Goal: Transaction & Acquisition: Purchase product/service

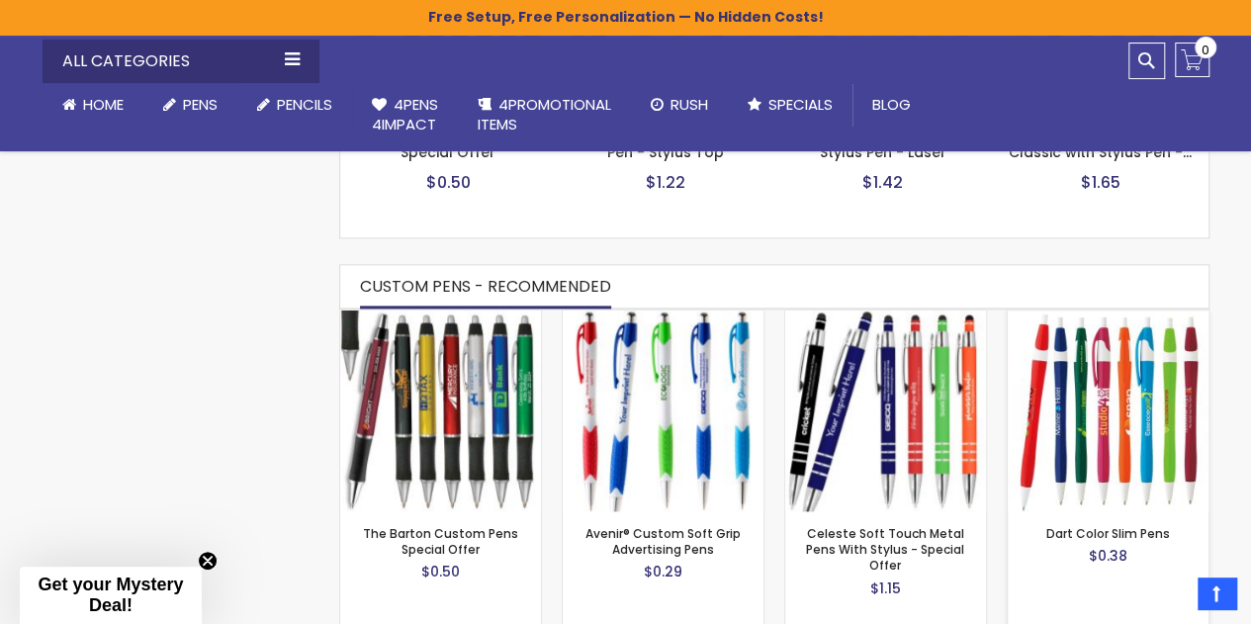
scroll to position [1127, 0]
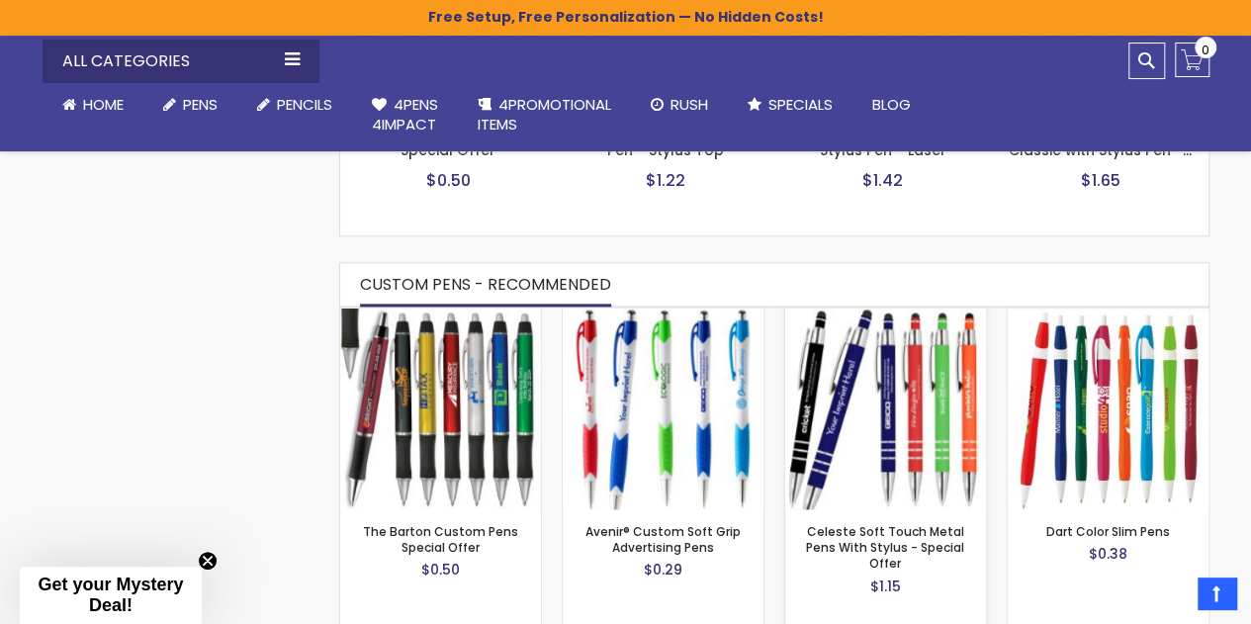
click at [934, 384] on img at bounding box center [885, 409] width 201 height 201
click at [1082, 334] on img at bounding box center [1108, 409] width 201 height 201
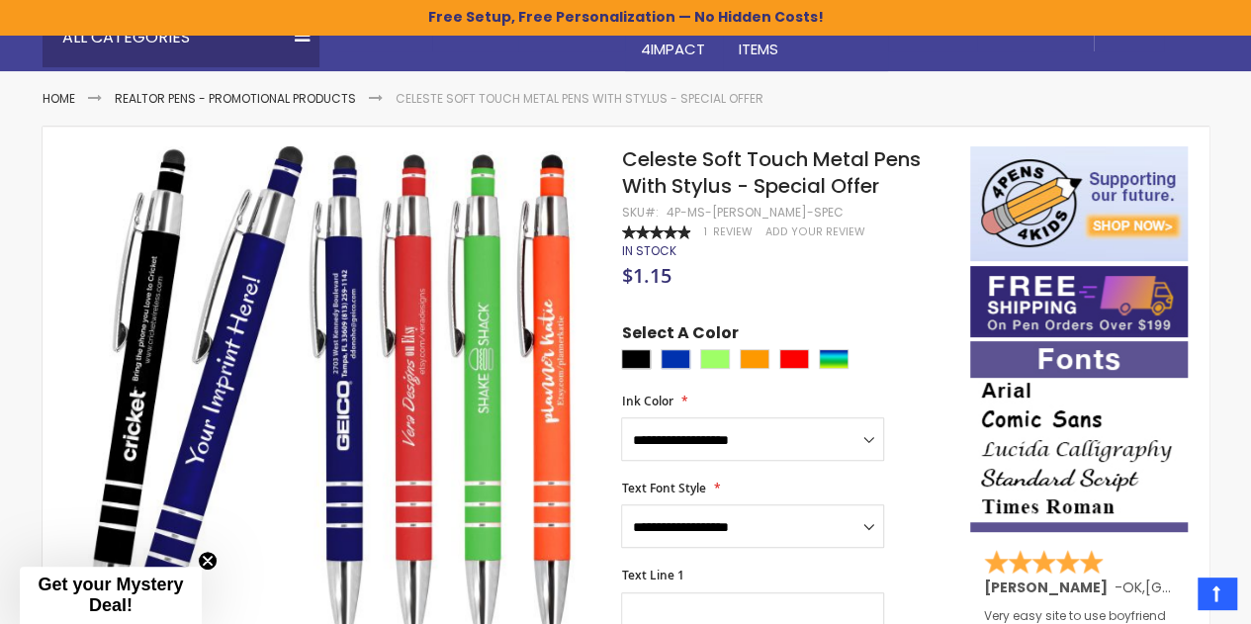
scroll to position [216, 0]
click at [209, 561] on icon "Close teaser" at bounding box center [207, 562] width 8 height 8
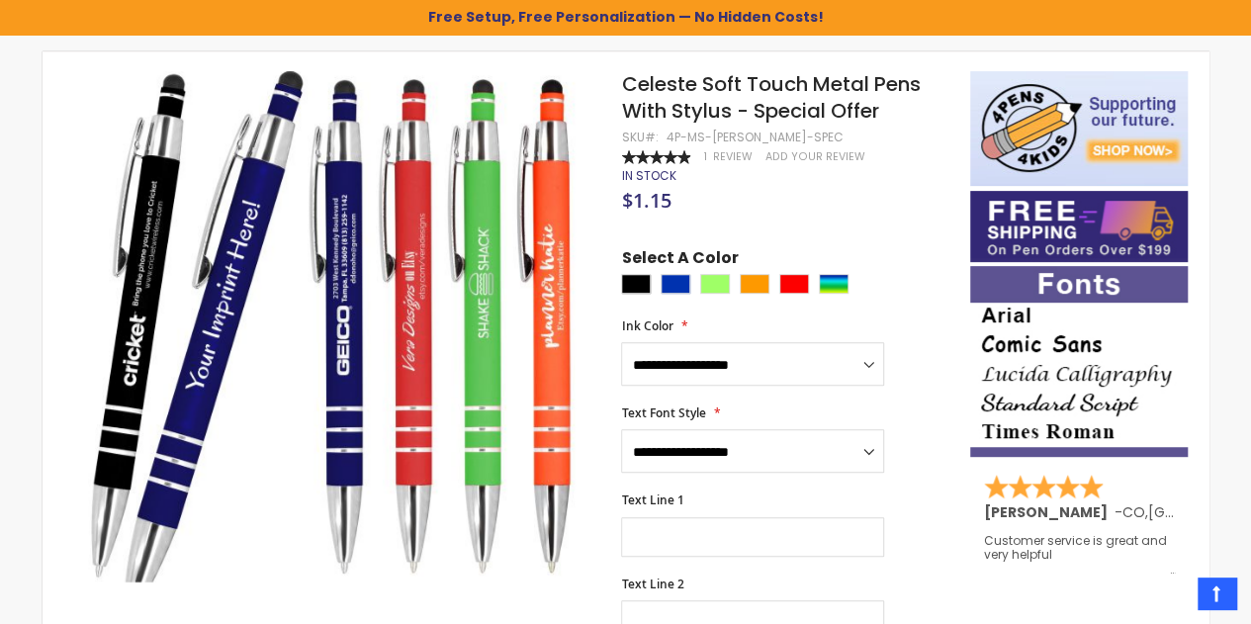
scroll to position [291, 0]
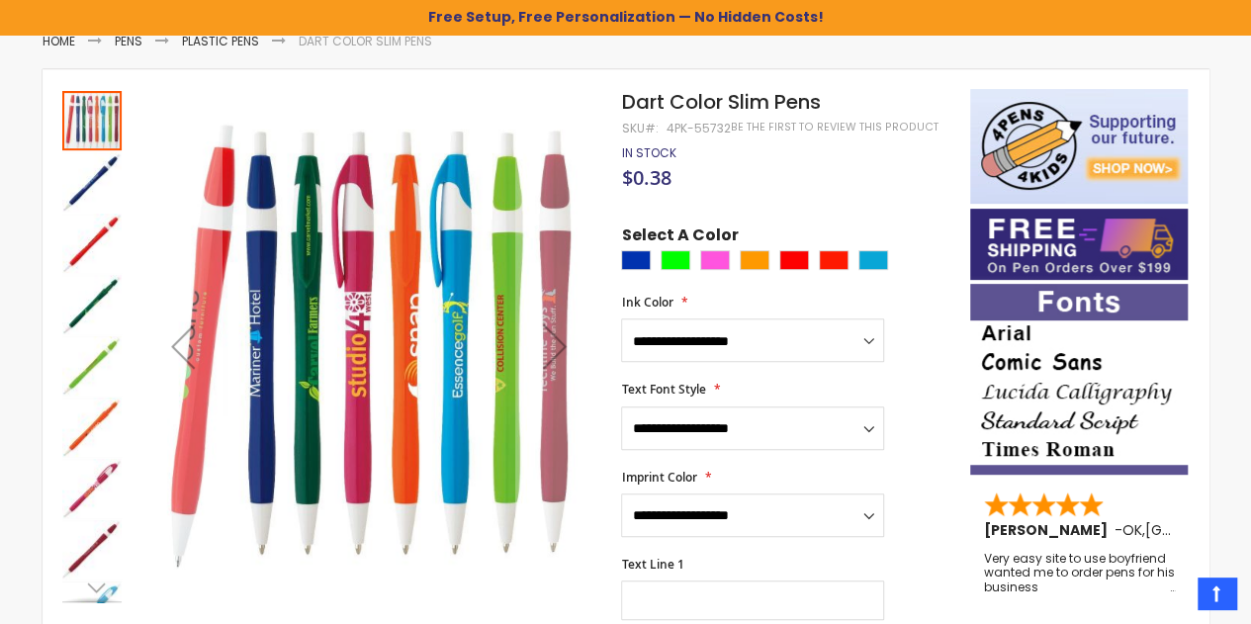
scroll to position [273, 0]
